Goal: Information Seeking & Learning: Compare options

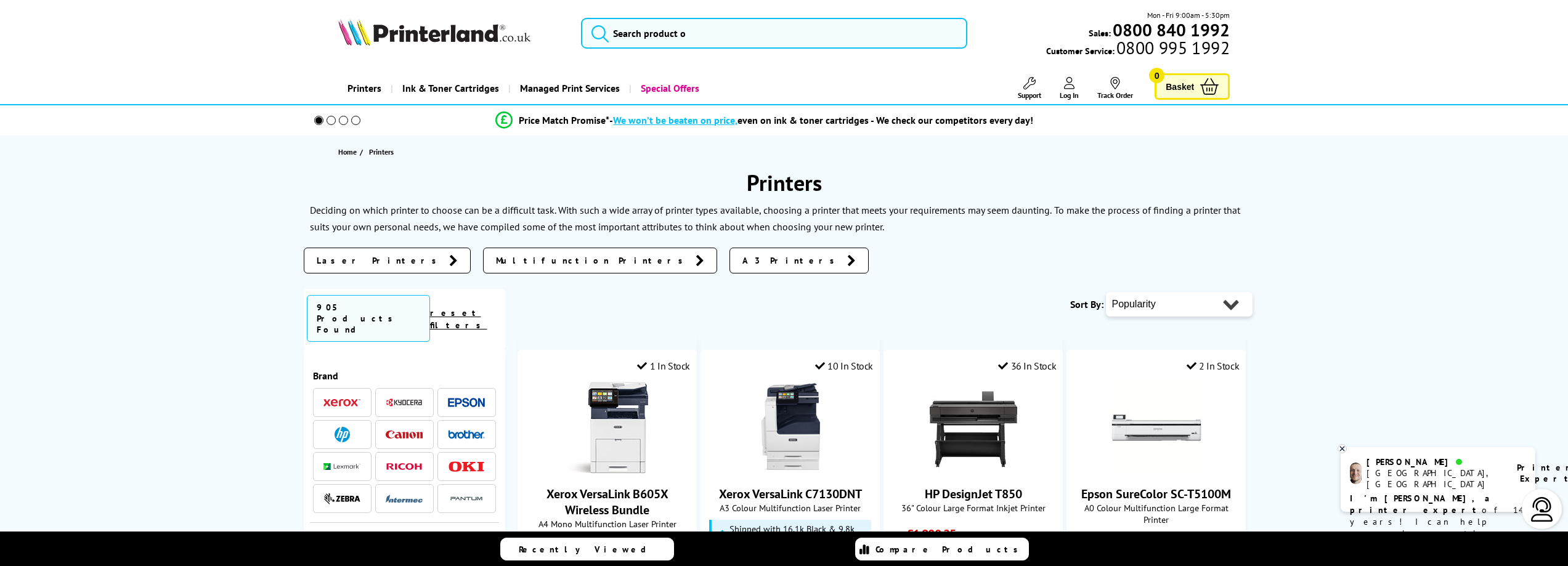
scroll to position [1281, 0]
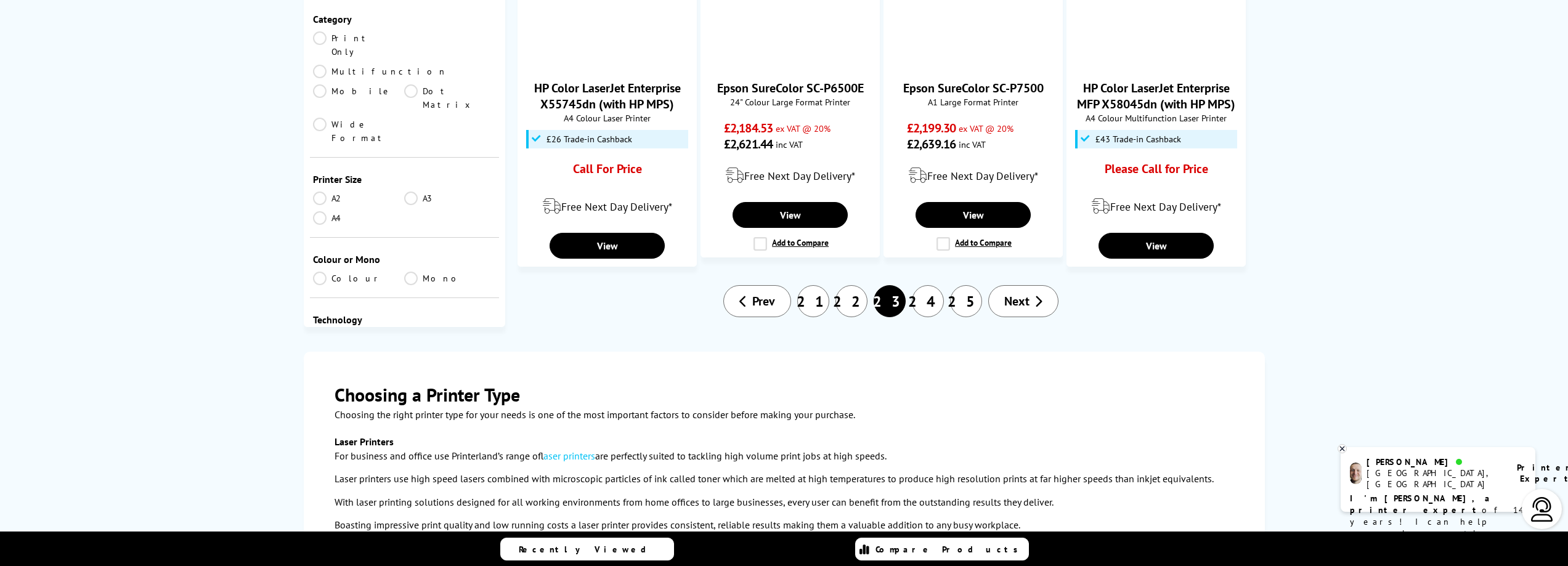
click at [1024, 293] on span "Next" at bounding box center [1017, 301] width 25 height 16
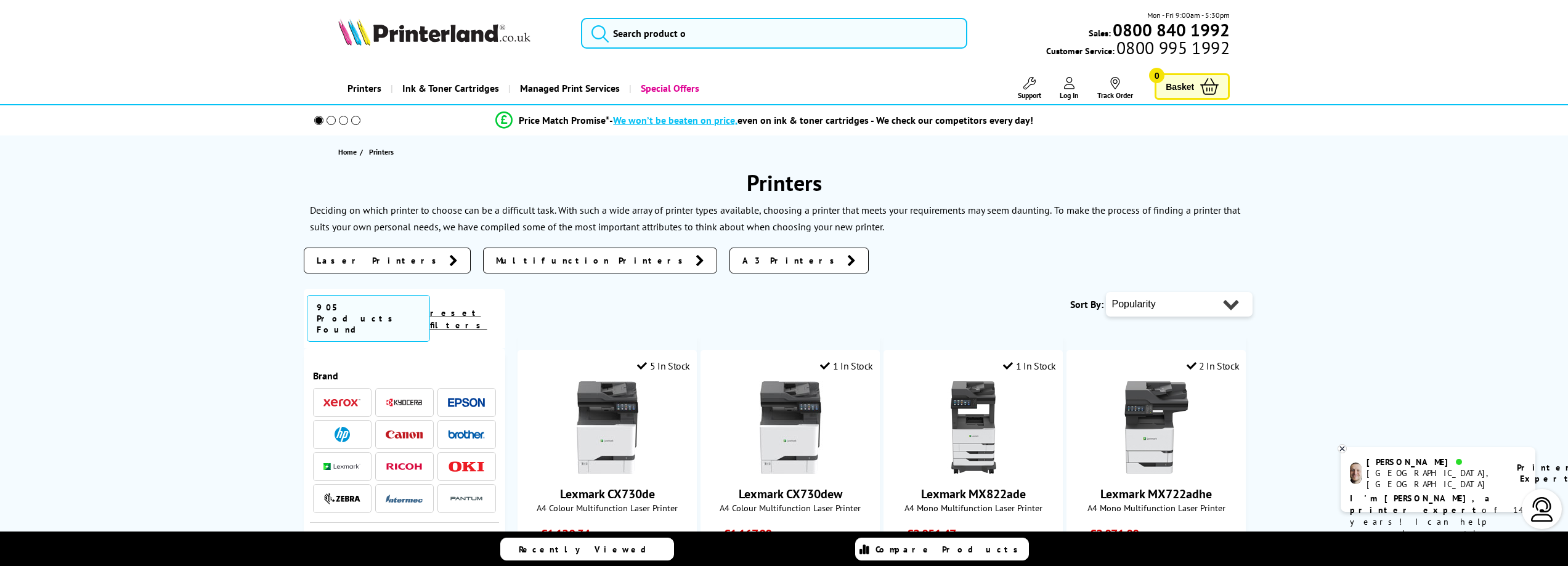
scroll to position [1258, 0]
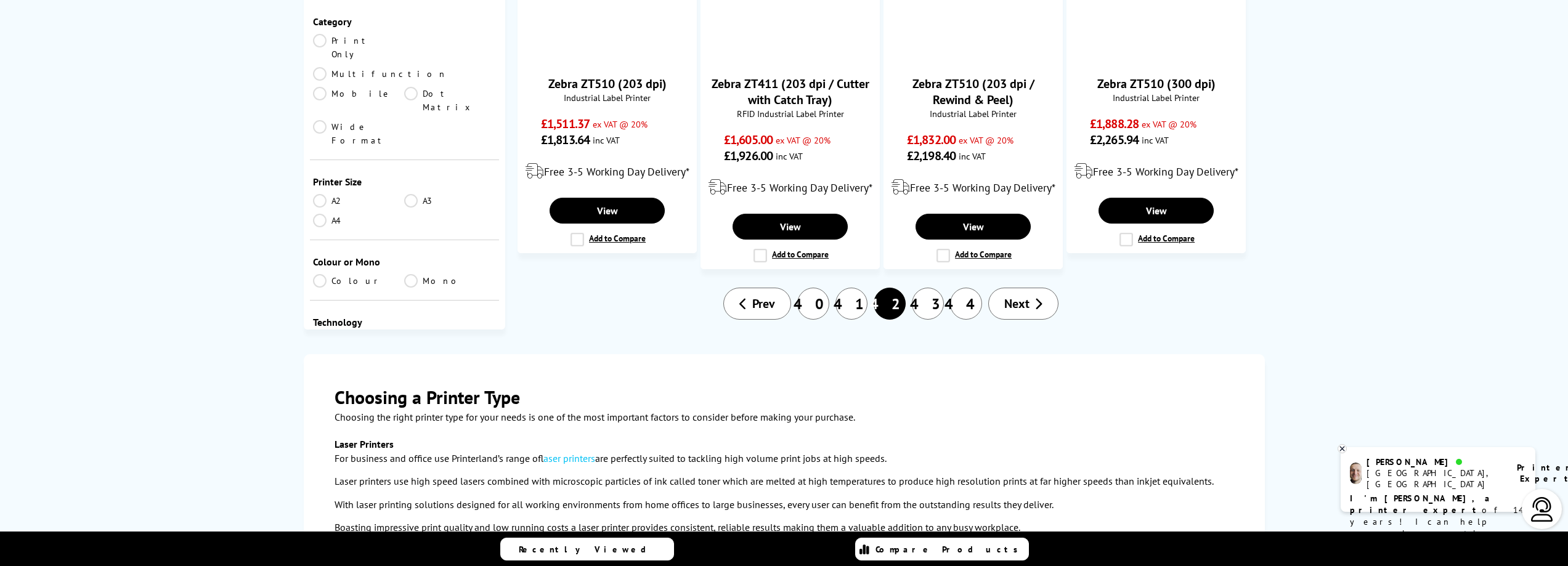
click at [1024, 296] on span "Next" at bounding box center [1017, 303] width 25 height 16
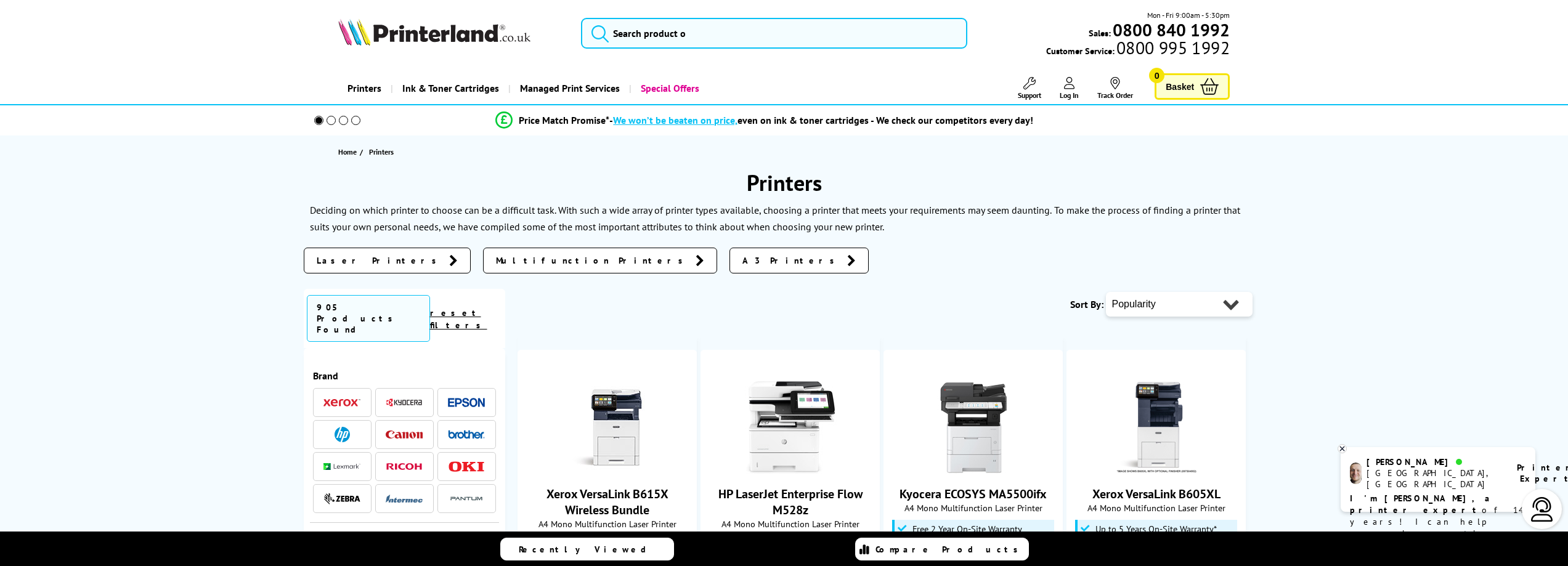
scroll to position [1214, 0]
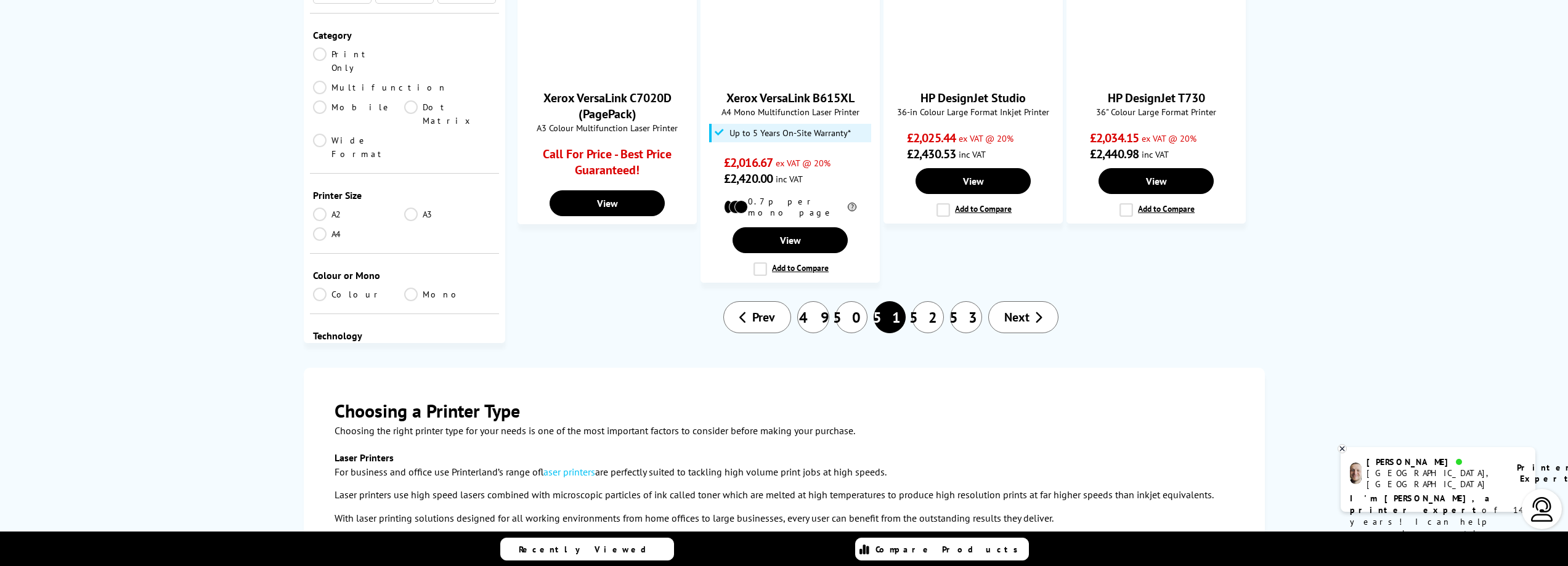
click at [1024, 309] on span "Next" at bounding box center [1017, 316] width 25 height 16
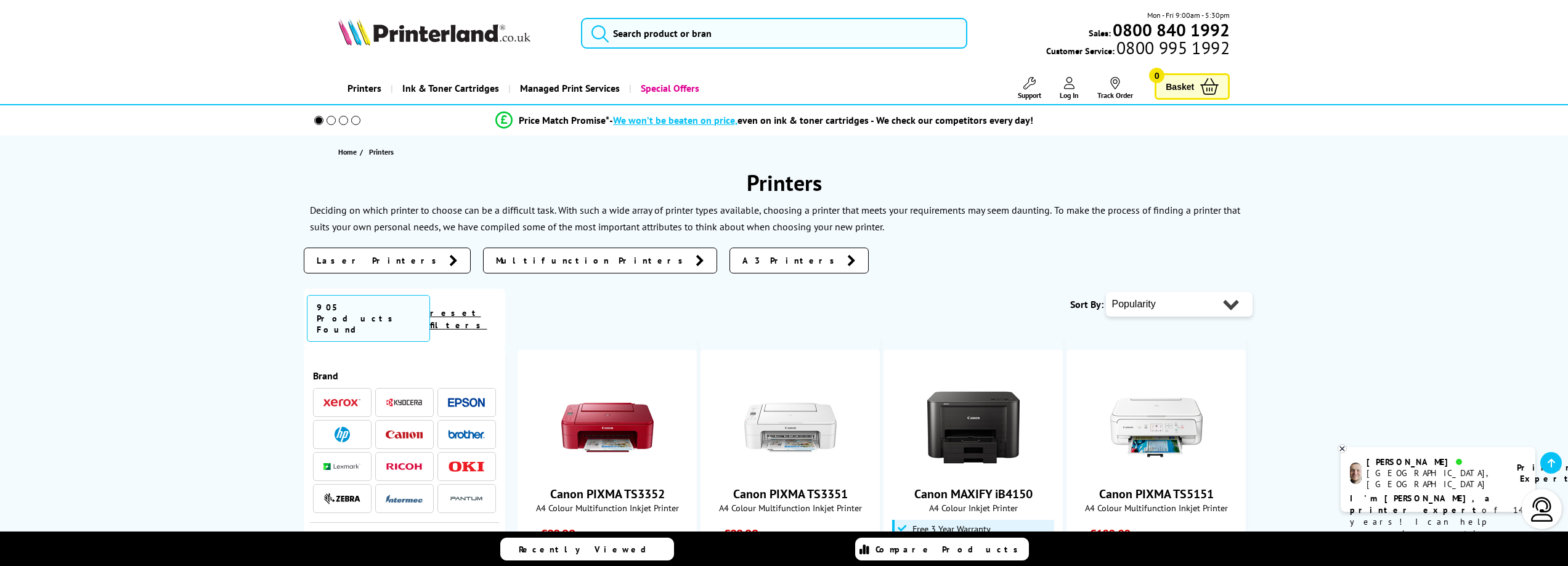
scroll to position [1186, 0]
